Goal: Task Accomplishment & Management: Manage account settings

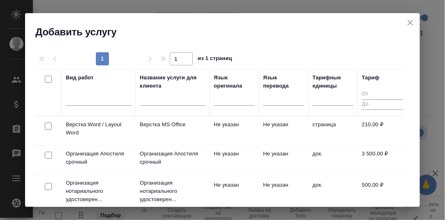
scroll to position [41, 0]
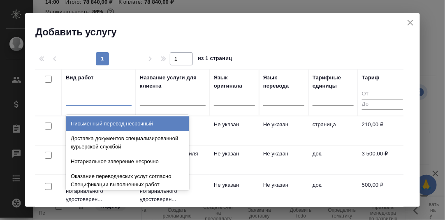
click at [91, 99] on div at bounding box center [99, 97] width 66 height 12
type input "L"
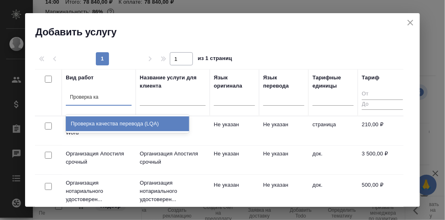
type input "Проверка кач"
click at [132, 125] on div "Проверка качества перевода (LQA)" at bounding box center [127, 123] width 123 height 15
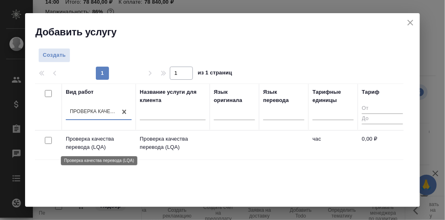
click at [86, 141] on p "Проверка качества перевода (LQA)" at bounding box center [99, 143] width 66 height 16
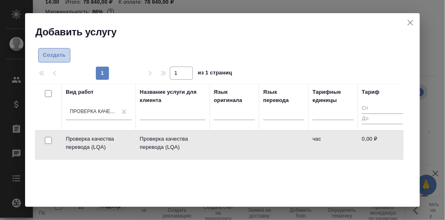
click at [57, 53] on span "Создать" at bounding box center [54, 55] width 23 height 9
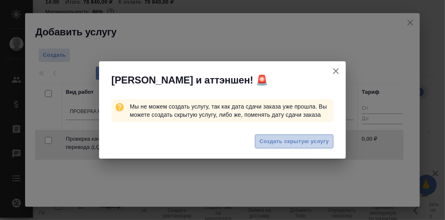
click at [292, 141] on span "Создать скрытую услугу" at bounding box center [293, 141] width 69 height 9
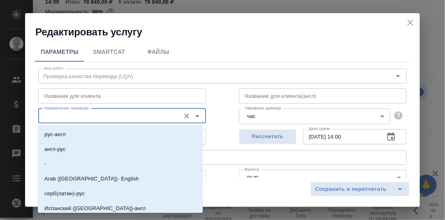
click at [96, 117] on input "Направление перевода" at bounding box center [108, 116] width 135 height 10
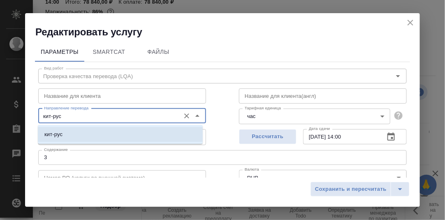
drag, startPoint x: 57, startPoint y: 135, endPoint x: 60, endPoint y: 125, distance: 9.9
click at [57, 134] on p "кит-рус" at bounding box center [53, 134] width 18 height 8
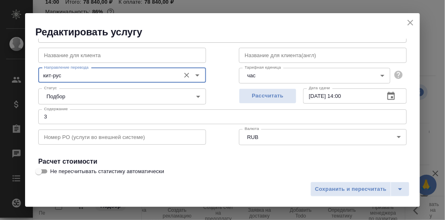
type input "кит-рус"
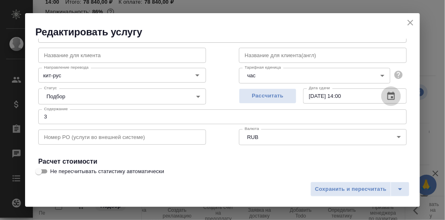
click at [386, 95] on icon "button" at bounding box center [391, 96] width 10 height 10
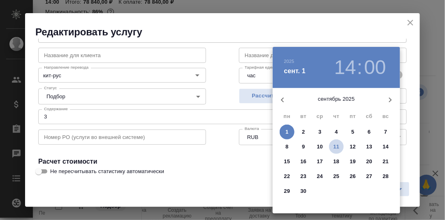
click at [336, 146] on p "11" at bounding box center [337, 147] width 6 height 8
type input "11.09.2025 14:00"
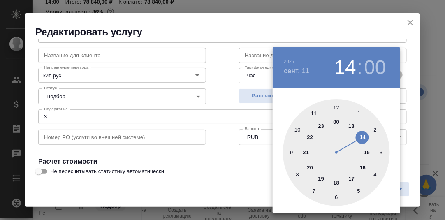
click at [407, 125] on div at bounding box center [222, 110] width 445 height 220
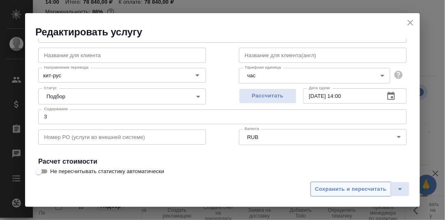
click at [375, 190] on span "Сохранить и пересчитать" at bounding box center [351, 189] width 72 height 9
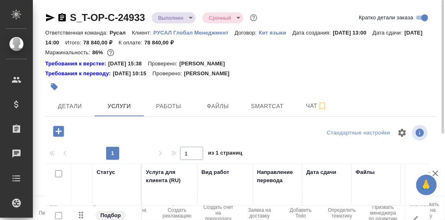
scroll to position [41, 0]
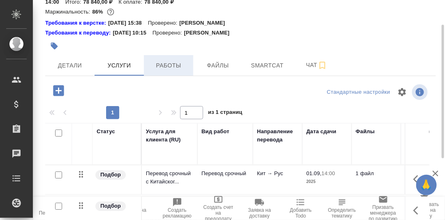
click at [169, 64] on span "Работы" at bounding box center [168, 65] width 39 height 10
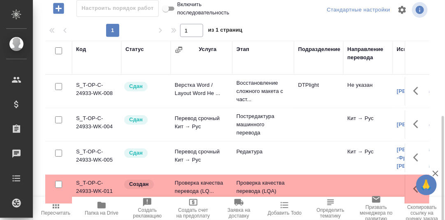
scroll to position [150, 0]
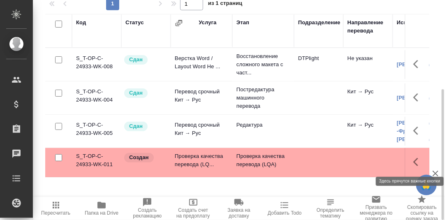
click at [415, 160] on icon "button" at bounding box center [415, 162] width 5 height 8
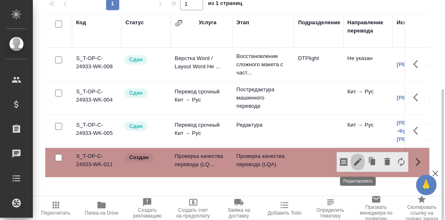
click at [356, 160] on icon "button" at bounding box center [358, 162] width 10 height 10
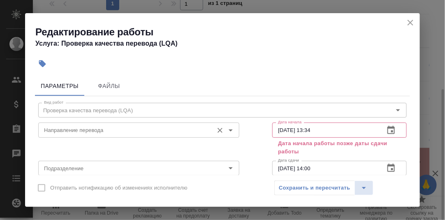
click at [120, 129] on input "Направление перевода" at bounding box center [125, 130] width 169 height 10
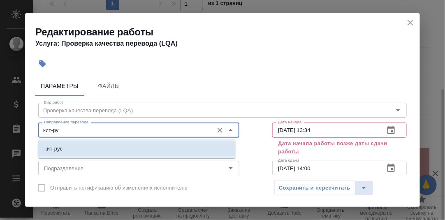
click at [70, 149] on li "кит-рус" at bounding box center [137, 148] width 198 height 15
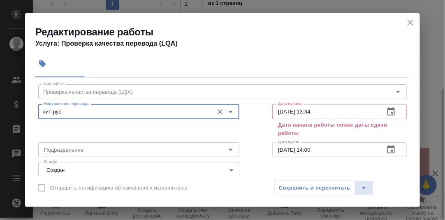
scroll to position [41, 0]
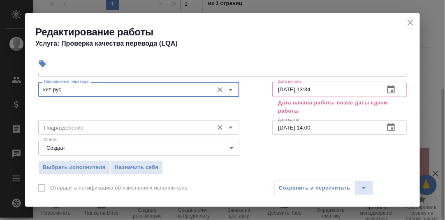
type input "кит-рус"
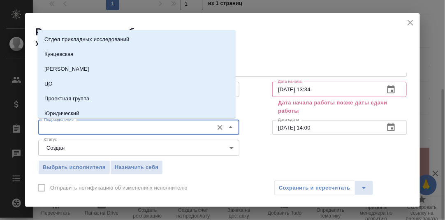
click at [73, 128] on input "Подразделение" at bounding box center [125, 128] width 169 height 10
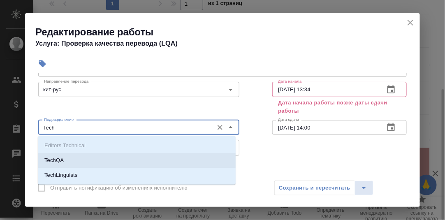
drag, startPoint x: 78, startPoint y: 160, endPoint x: 103, endPoint y: 154, distance: 25.5
click at [78, 160] on li "TechQA" at bounding box center [137, 160] width 198 height 15
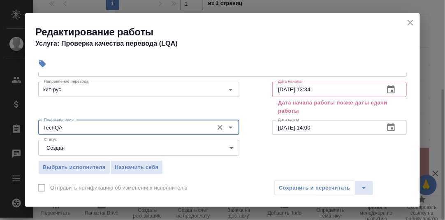
type input "TechQA"
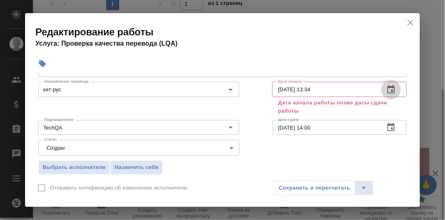
click at [387, 87] on icon "button" at bounding box center [390, 89] width 7 height 8
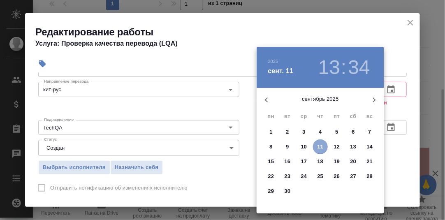
click at [322, 146] on p "11" at bounding box center [320, 147] width 6 height 8
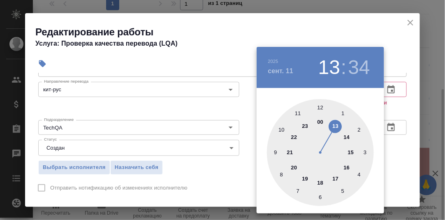
click at [321, 107] on div at bounding box center [320, 152] width 107 height 107
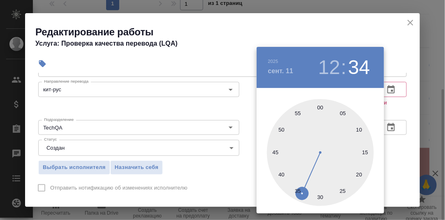
click at [322, 107] on div at bounding box center [320, 152] width 107 height 107
type input "11.09.2025 12:00"
click at [396, 143] on div at bounding box center [222, 110] width 445 height 220
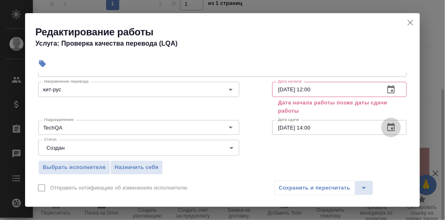
click at [387, 125] on icon "button" at bounding box center [390, 127] width 7 height 8
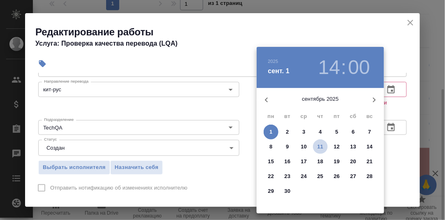
click at [320, 146] on p "11" at bounding box center [320, 147] width 6 height 8
type input "11.09.2025 14:00"
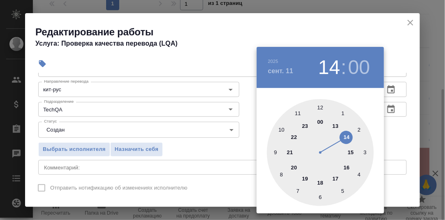
click at [399, 146] on div at bounding box center [222, 110] width 445 height 220
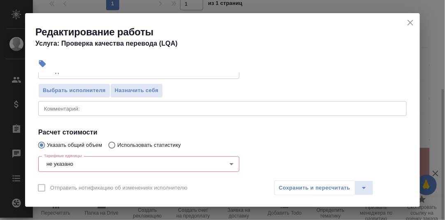
scroll to position [123, 0]
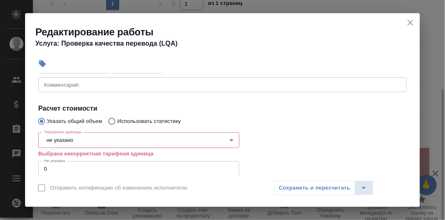
click at [85, 142] on body "🙏 .cls-1 fill:#fff; AWATERA Румянцева Дарья d.rumyantseva Клиенты Спецификации …" at bounding box center [222, 110] width 445 height 220
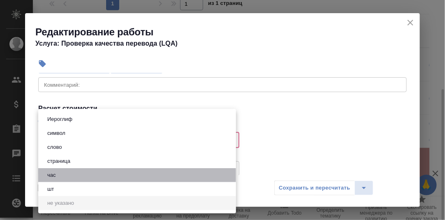
click at [57, 176] on button "час" at bounding box center [52, 175] width 14 height 9
type input "5a8b1489cc6b4906c91bfd93"
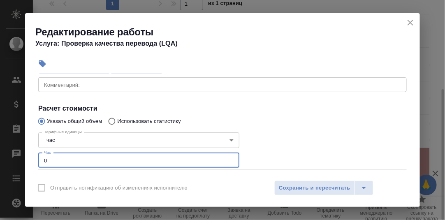
click at [53, 158] on input "0" at bounding box center [138, 160] width 201 height 15
type input "0.5"
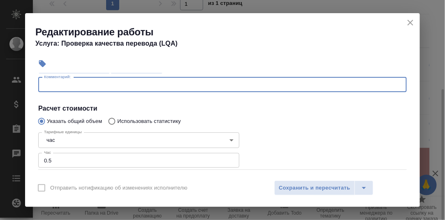
click at [62, 86] on textarea at bounding box center [222, 84] width 357 height 6
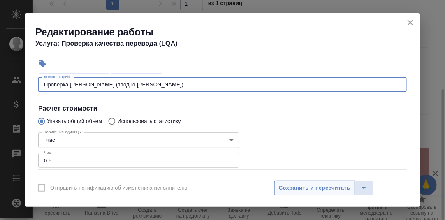
type textarea "Проверка Гуляр Ксении (заодно Кати Аржановой)"
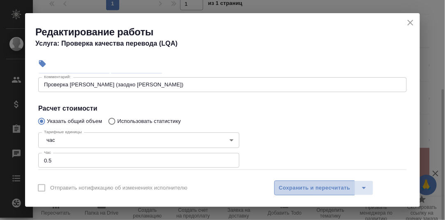
click at [335, 188] on span "Сохранить и пересчитать" at bounding box center [315, 187] width 72 height 9
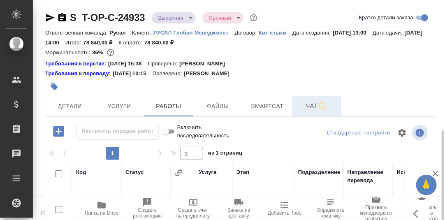
scroll to position [150, 0]
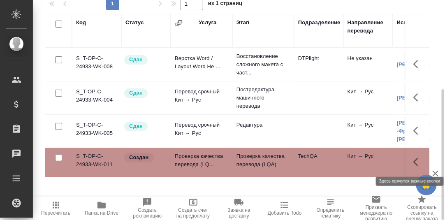
click at [416, 161] on icon "button" at bounding box center [418, 162] width 10 height 10
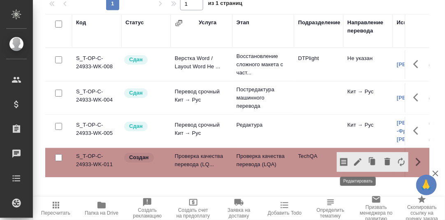
click at [359, 160] on icon "button" at bounding box center [357, 161] width 7 height 7
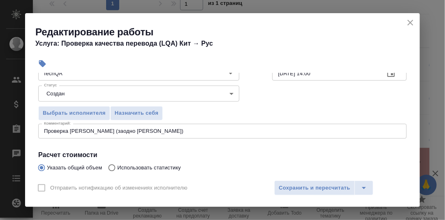
scroll to position [82, 0]
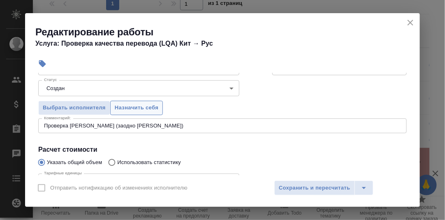
click at [146, 107] on span "Назначить себя" at bounding box center [137, 107] width 44 height 9
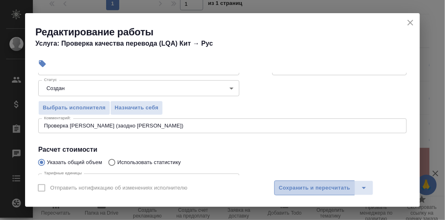
click at [304, 189] on span "Сохранить и пересчитать" at bounding box center [315, 187] width 72 height 9
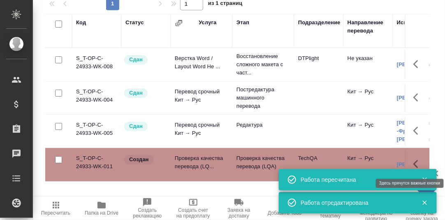
click at [415, 161] on icon "button" at bounding box center [418, 164] width 10 height 10
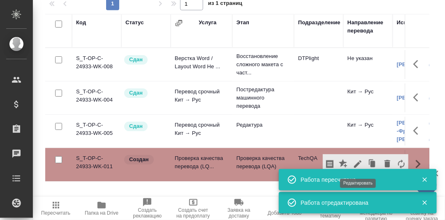
click at [359, 162] on icon "button" at bounding box center [357, 163] width 7 height 7
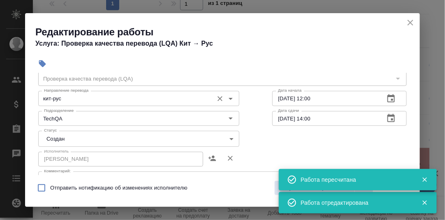
scroll to position [41, 0]
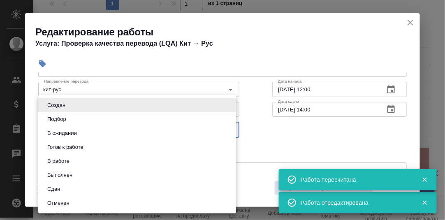
click at [229, 128] on body "🙏 .cls-1 fill:#fff; AWATERA Румянцева Дарья d.rumyantseva Клиенты Спецификации …" at bounding box center [222, 110] width 445 height 220
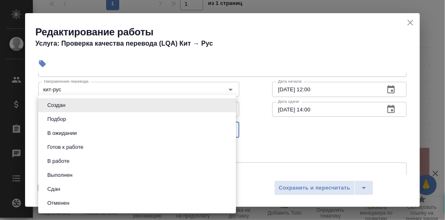
click at [91, 188] on li "Сдан" at bounding box center [137, 189] width 198 height 14
type input "closed"
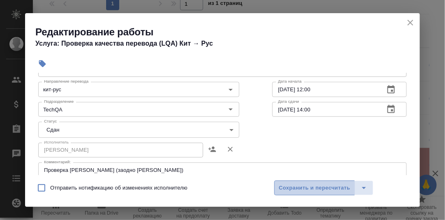
click at [308, 188] on span "Сохранить и пересчитать" at bounding box center [315, 187] width 72 height 9
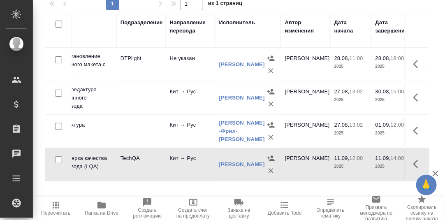
scroll to position [0, 178]
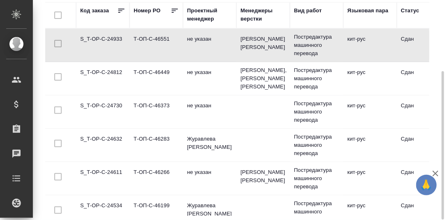
click at [103, 146] on td "S_T-OP-C-24632" at bounding box center [102, 145] width 53 height 29
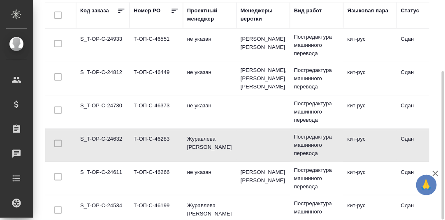
click at [103, 146] on td "S_T-OP-C-24632" at bounding box center [102, 145] width 53 height 29
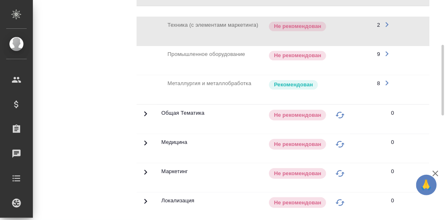
scroll to position [267, 0]
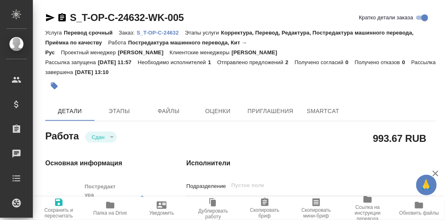
type textarea "x"
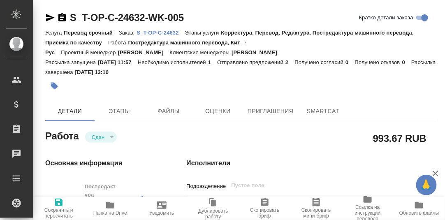
type textarea "x"
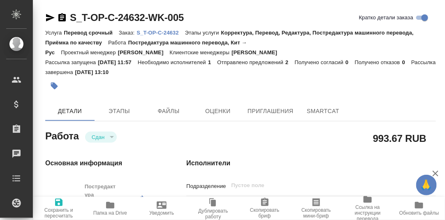
type textarea "x"
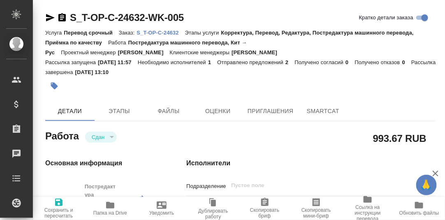
type textarea "x"
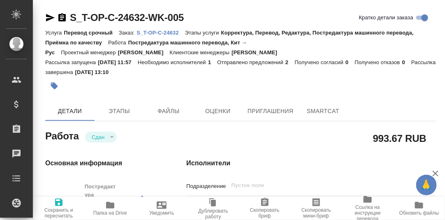
type textarea "x"
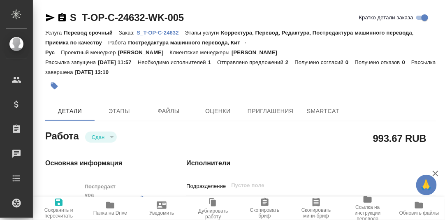
click at [162, 31] on p "S_T-OP-C-24632" at bounding box center [161, 33] width 48 height 6
type textarea "x"
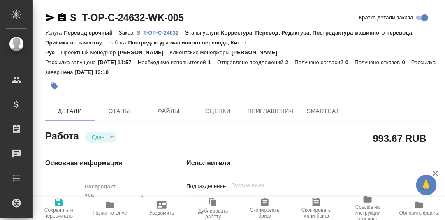
type textarea "x"
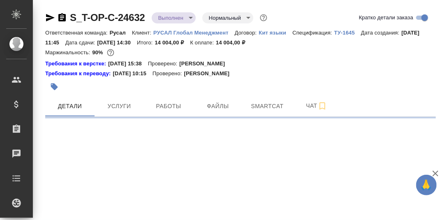
select select "RU"
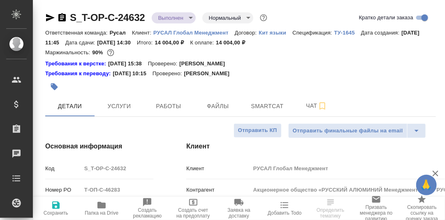
type textarea "x"
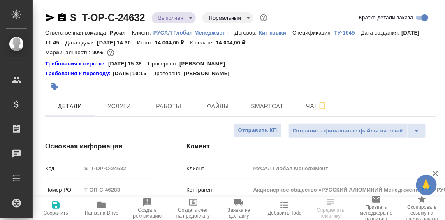
type textarea "x"
click at [261, 107] on span "Smartcat" at bounding box center [267, 106] width 39 height 10
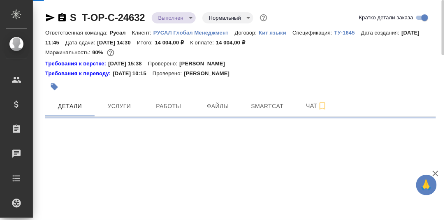
select select "RU"
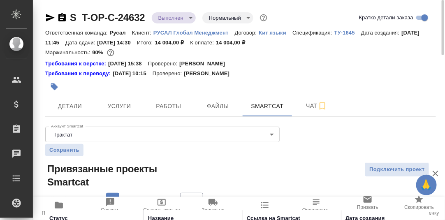
scroll to position [63, 0]
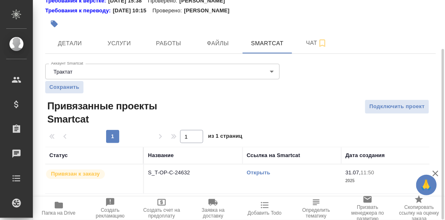
click at [261, 172] on link "Открыть" at bounding box center [258, 172] width 23 height 6
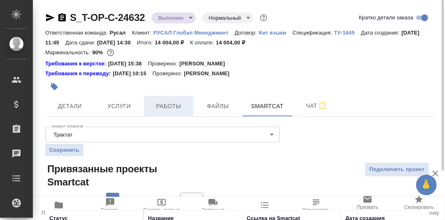
drag, startPoint x: 169, startPoint y: 107, endPoint x: 174, endPoint y: 107, distance: 5.4
click at [169, 107] on span "Работы" at bounding box center [168, 106] width 39 height 10
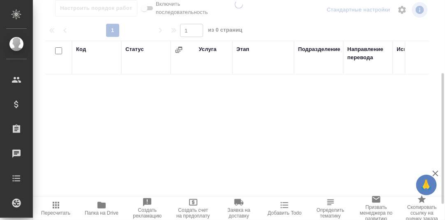
scroll to position [150, 0]
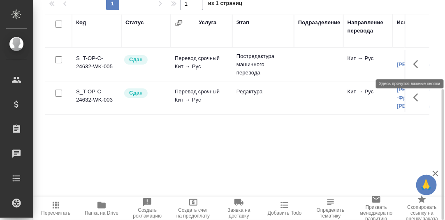
click at [417, 63] on icon "button" at bounding box center [418, 64] width 10 height 10
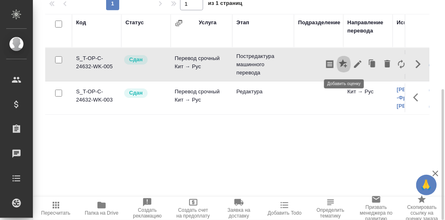
click at [343, 63] on icon "button" at bounding box center [343, 63] width 8 height 8
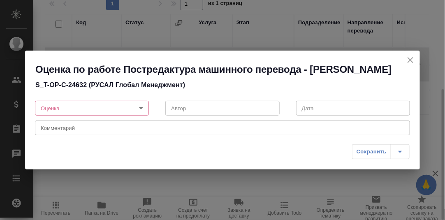
click at [142, 107] on body "🙏 .cls-1 fill:#fff; AWATERA [PERSON_NAME] d.rumyantseva Клиенты Спецификации За…" at bounding box center [222, 110] width 445 height 220
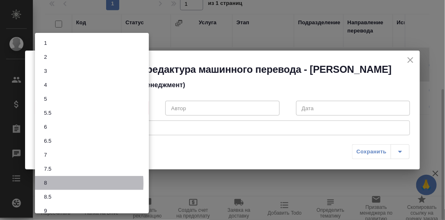
click at [60, 183] on li "8" at bounding box center [92, 183] width 114 height 14
type input "8"
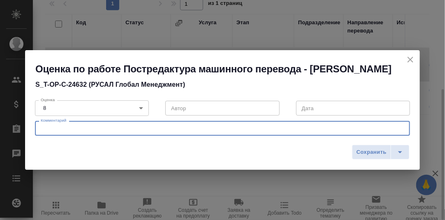
click at [67, 126] on textarea at bounding box center [223, 128] width 364 height 6
type textarea "Достаточно тщательно отредактировать машинный перевод"
drag, startPoint x: 372, startPoint y: 154, endPoint x: 362, endPoint y: 156, distance: 9.6
click at [371, 154] on span "Сохранить" at bounding box center [372, 152] width 30 height 9
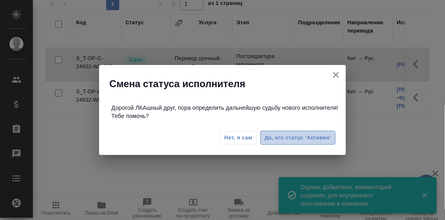
click at [276, 137] on span "Да, его статус 'Активен'" at bounding box center [298, 137] width 66 height 9
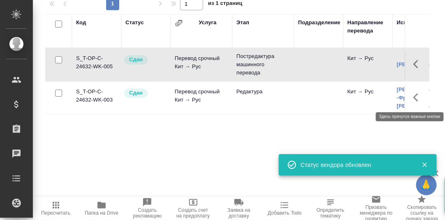
click at [416, 95] on icon "button" at bounding box center [415, 97] width 5 height 8
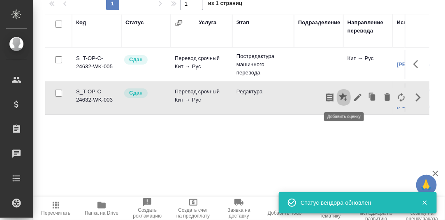
click at [344, 96] on icon "button" at bounding box center [343, 97] width 8 height 8
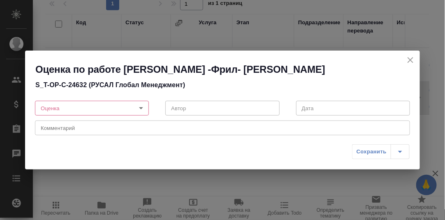
click at [142, 107] on body "🙏 .cls-1 fill:#fff; AWATERA [PERSON_NAME] d.rumyantseva Клиенты Спецификации За…" at bounding box center [222, 110] width 445 height 220
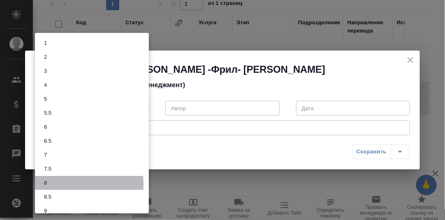
click at [65, 184] on li "8" at bounding box center [92, 183] width 114 height 14
type input "8"
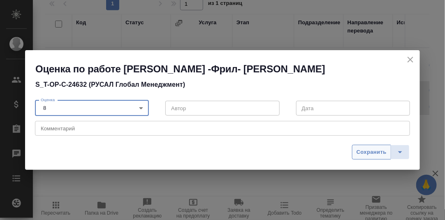
click at [371, 151] on span "Сохранить" at bounding box center [372, 152] width 30 height 9
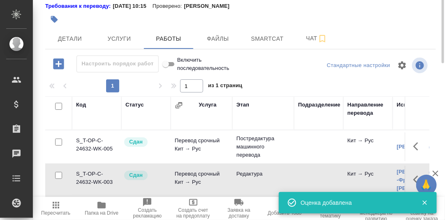
scroll to position [0, 0]
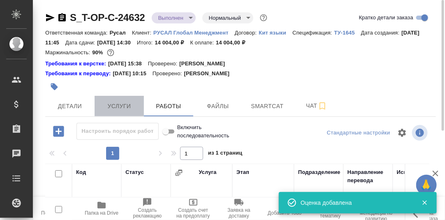
click at [116, 107] on span "Услуги" at bounding box center [119, 106] width 39 height 10
